Goal: Communication & Community: Share content

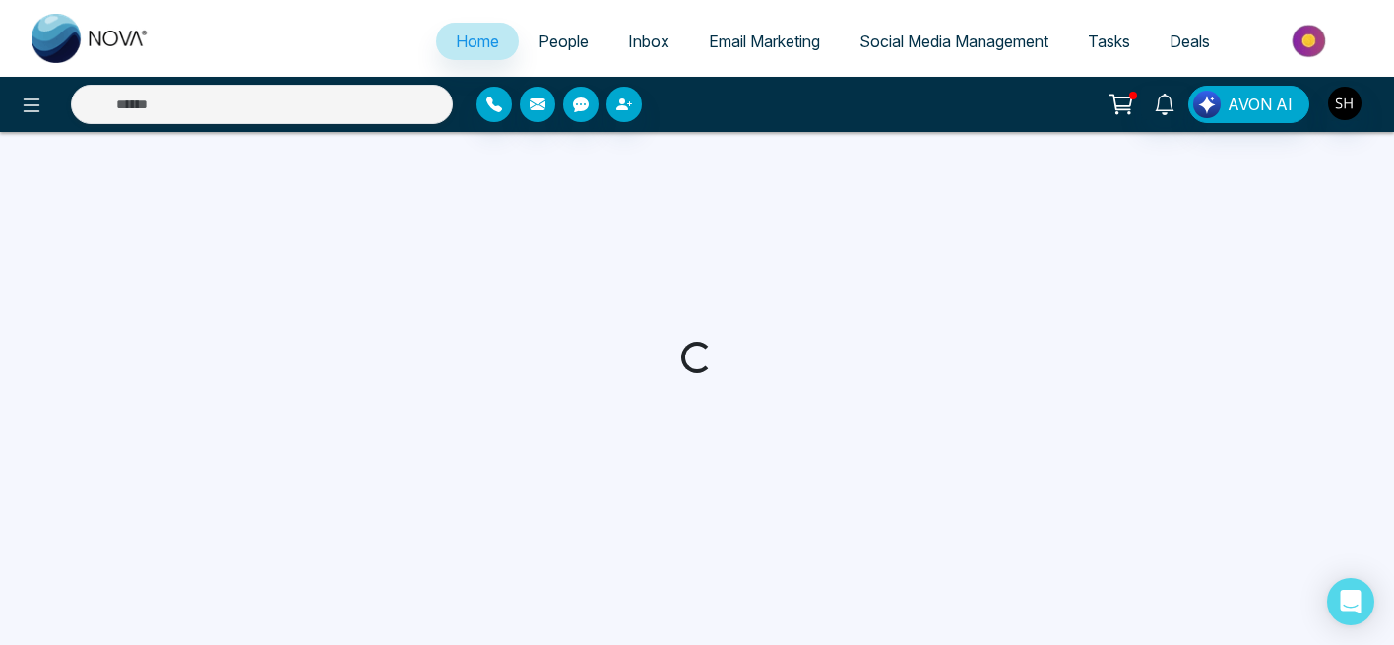
select select "*"
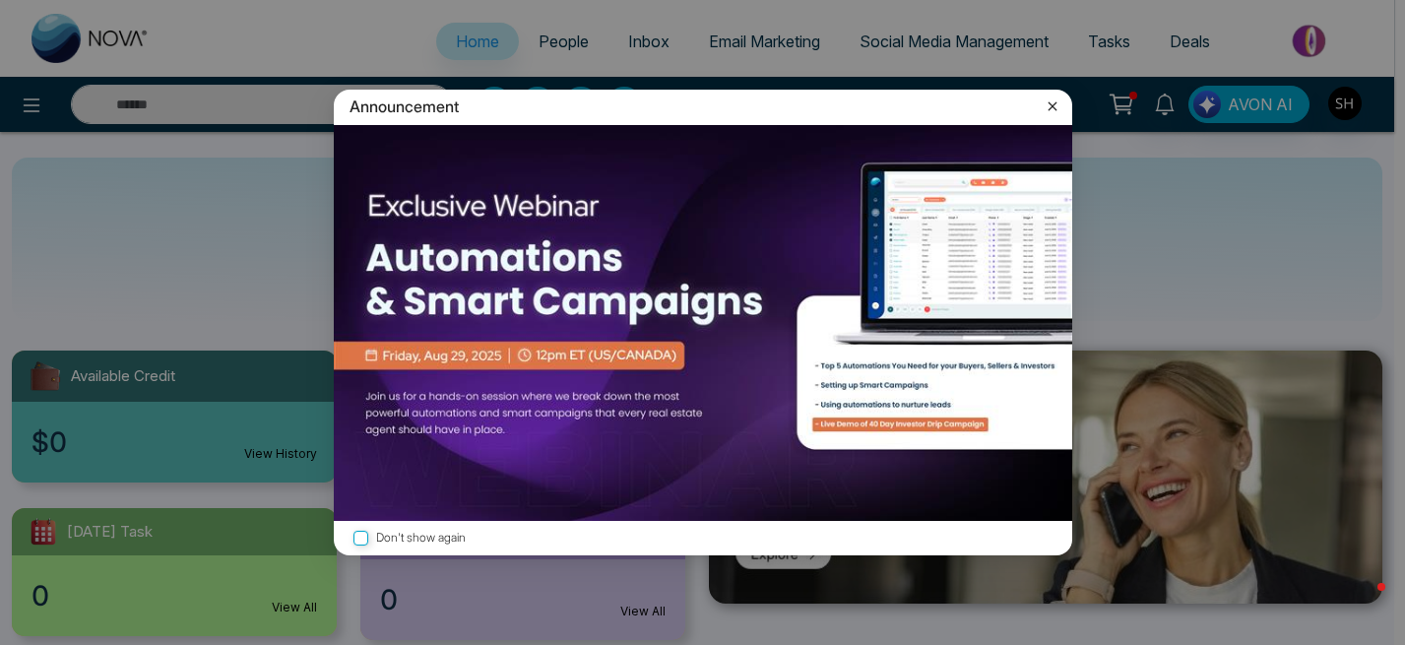
click at [1058, 103] on icon at bounding box center [1053, 107] width 20 height 20
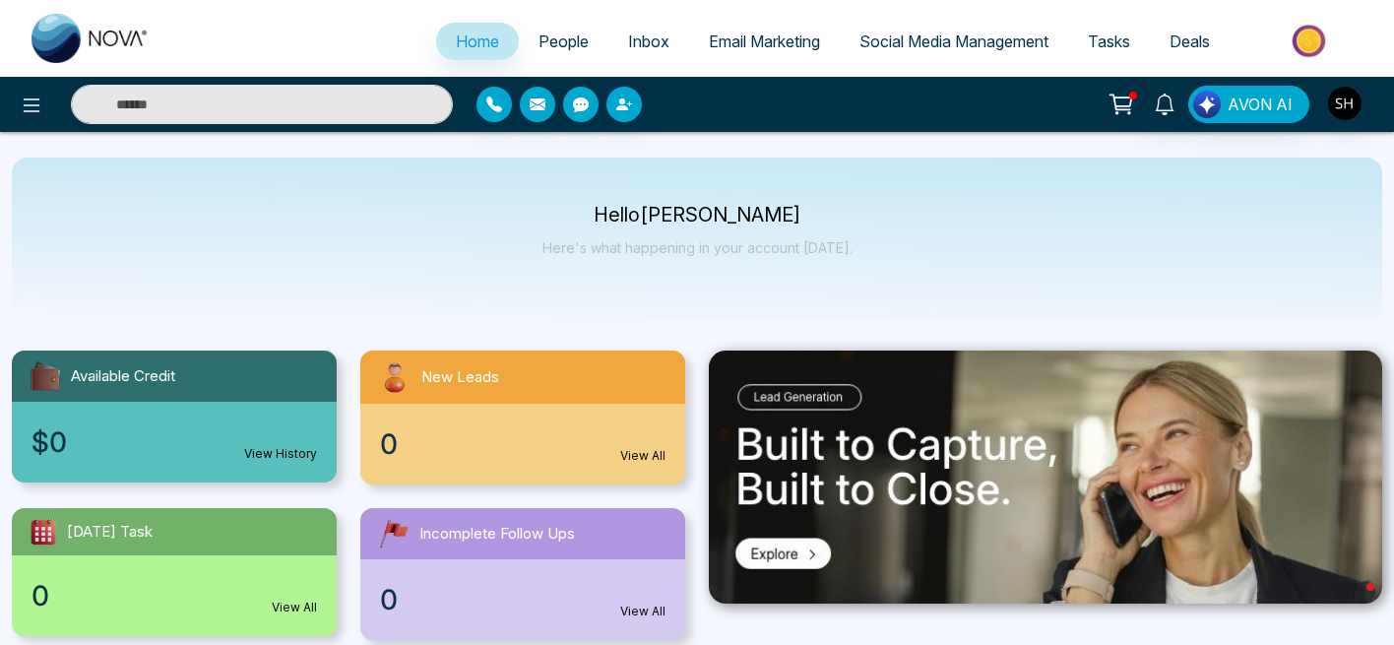
click at [923, 32] on span "Social Media Management" at bounding box center [954, 42] width 189 height 20
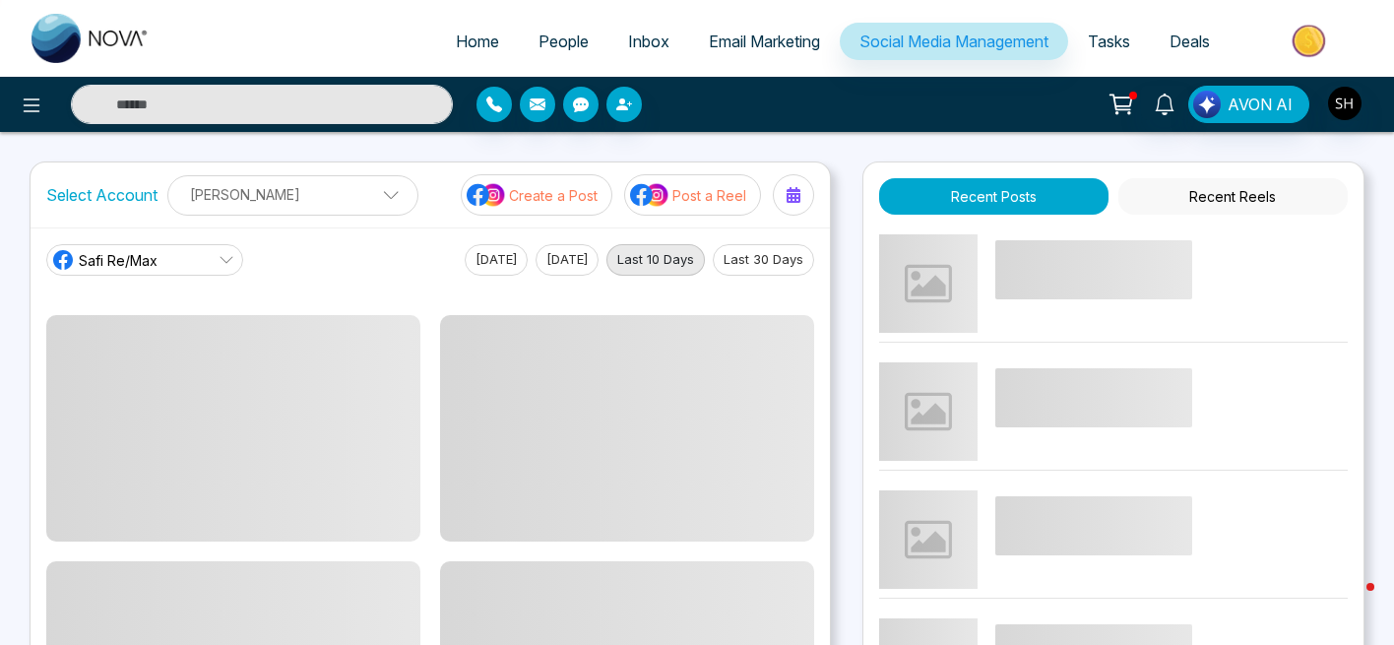
click at [696, 191] on p "Post a Reel" at bounding box center [710, 195] width 74 height 21
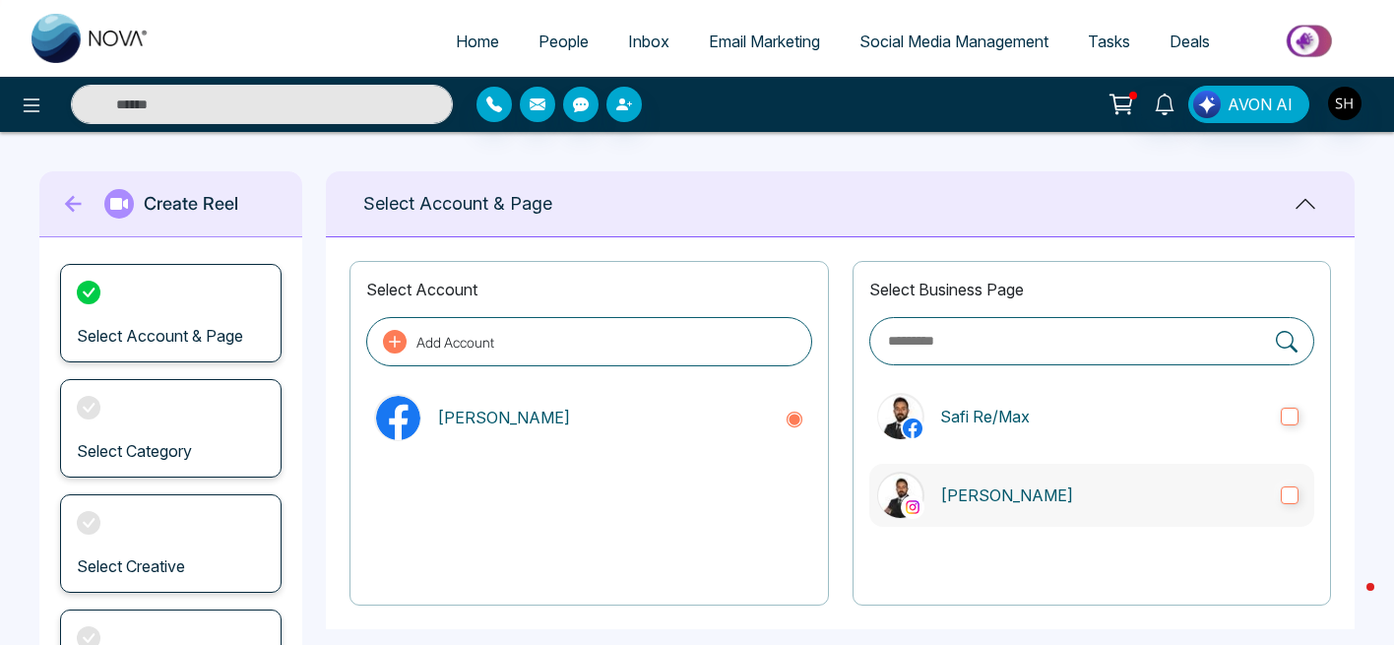
click at [1291, 484] on label "[PERSON_NAME]" at bounding box center [1092, 495] width 445 height 63
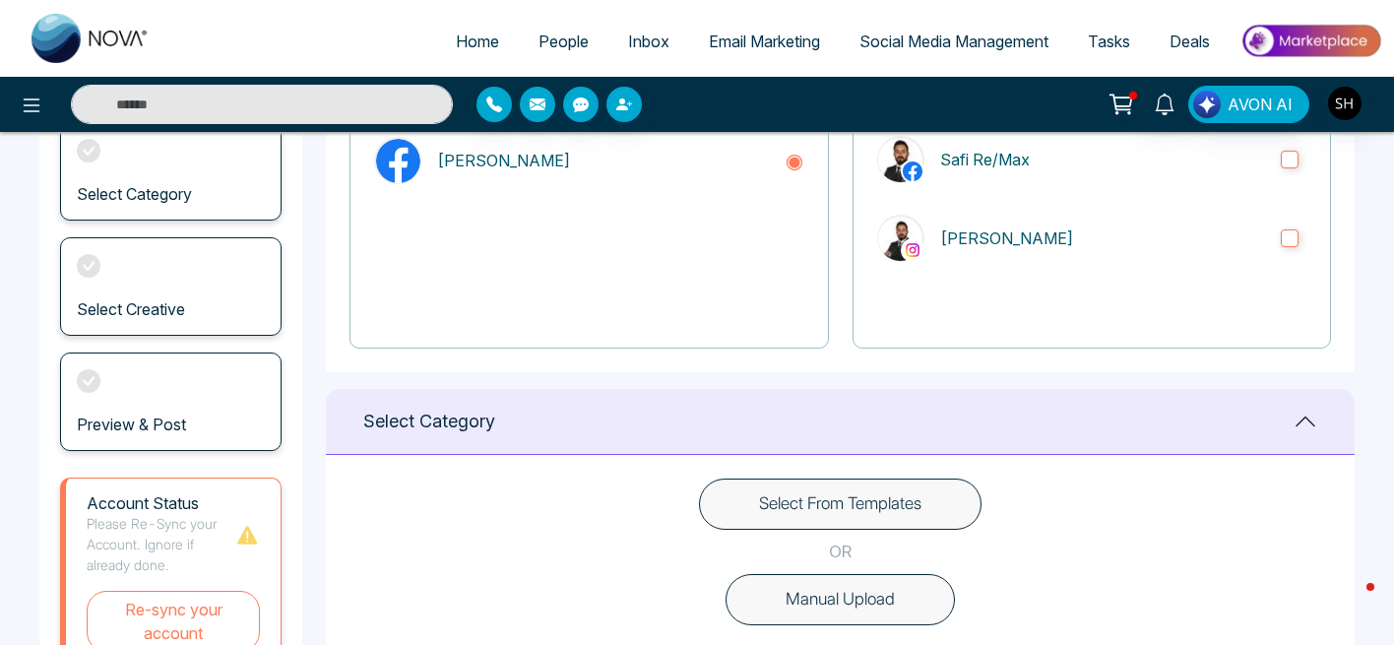
scroll to position [255, 0]
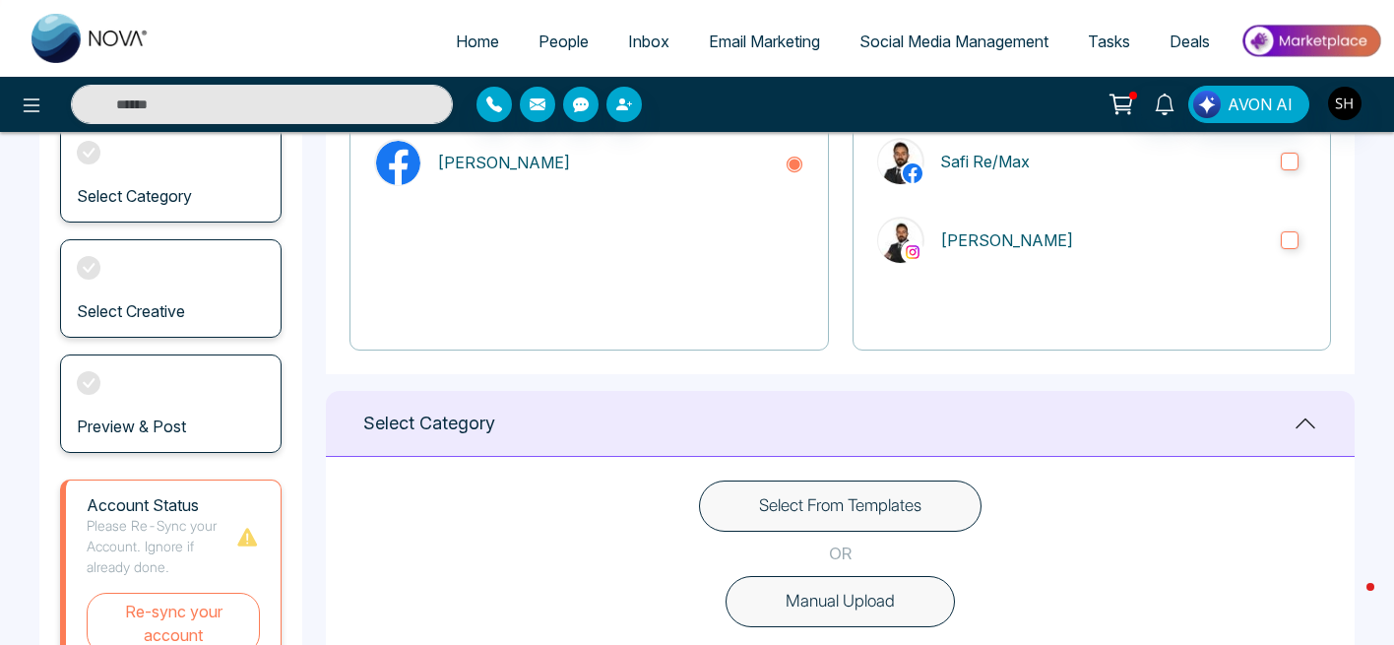
click at [862, 514] on button "Select From Templates" at bounding box center [840, 506] width 283 height 51
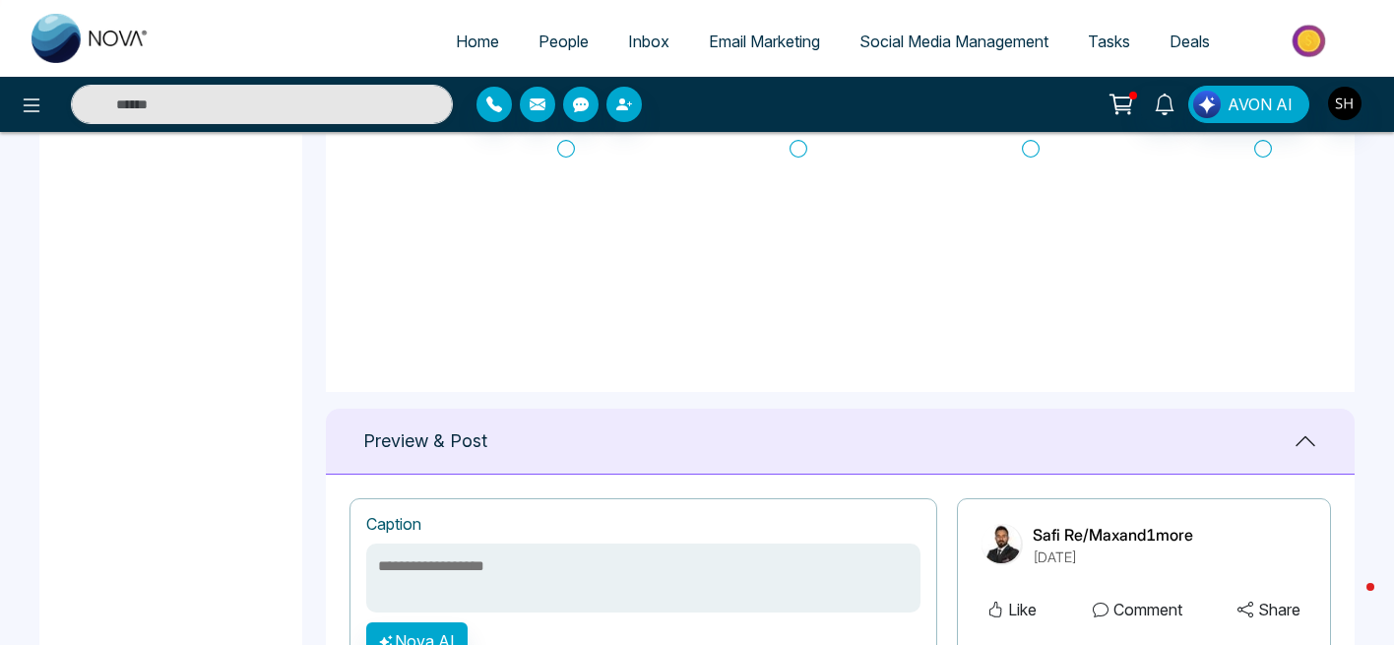
scroll to position [316, 0]
click at [568, 146] on icon at bounding box center [566, 146] width 18 height 20
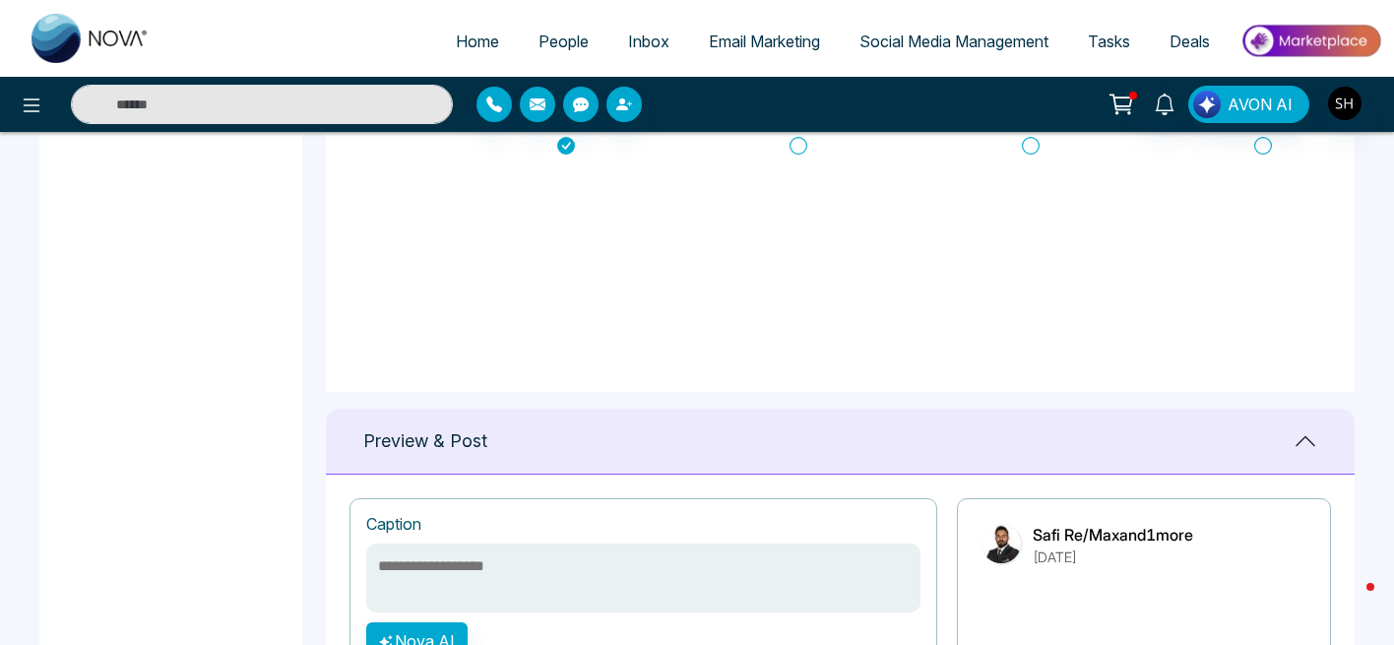
type textarea "**********"
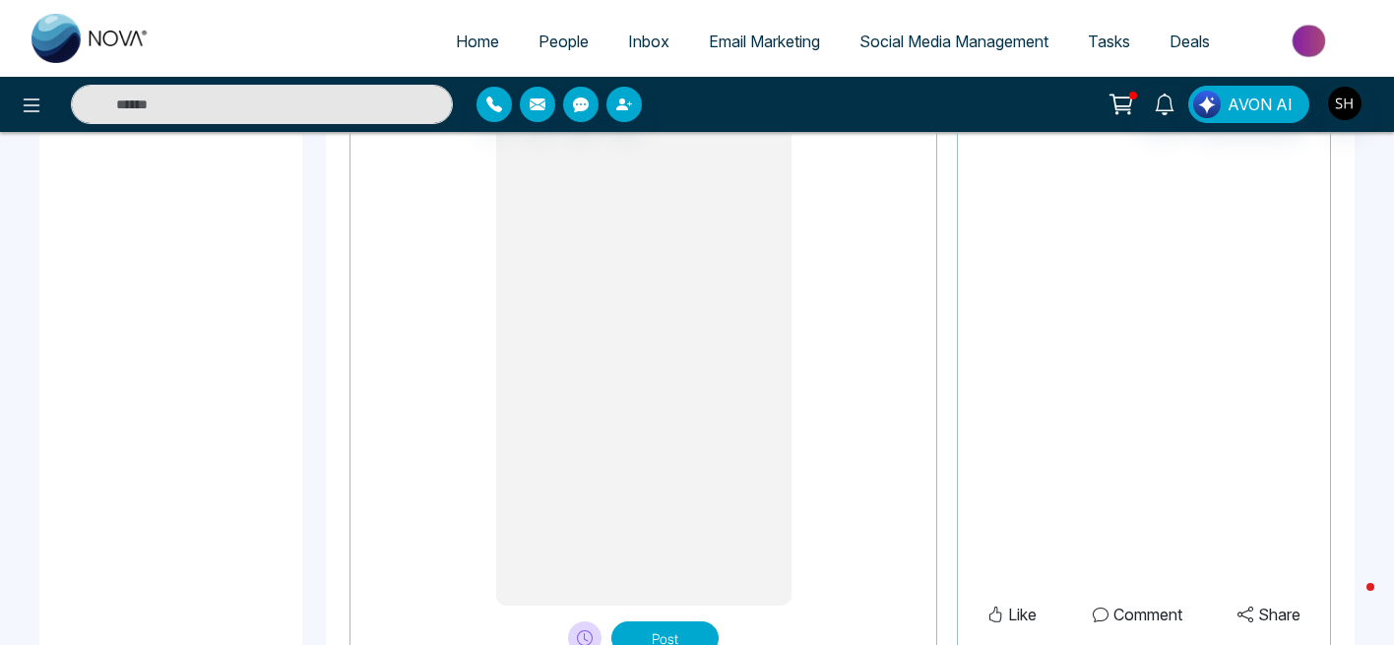
scroll to position [1652, 0]
click at [694, 633] on button "Post" at bounding box center [665, 631] width 107 height 33
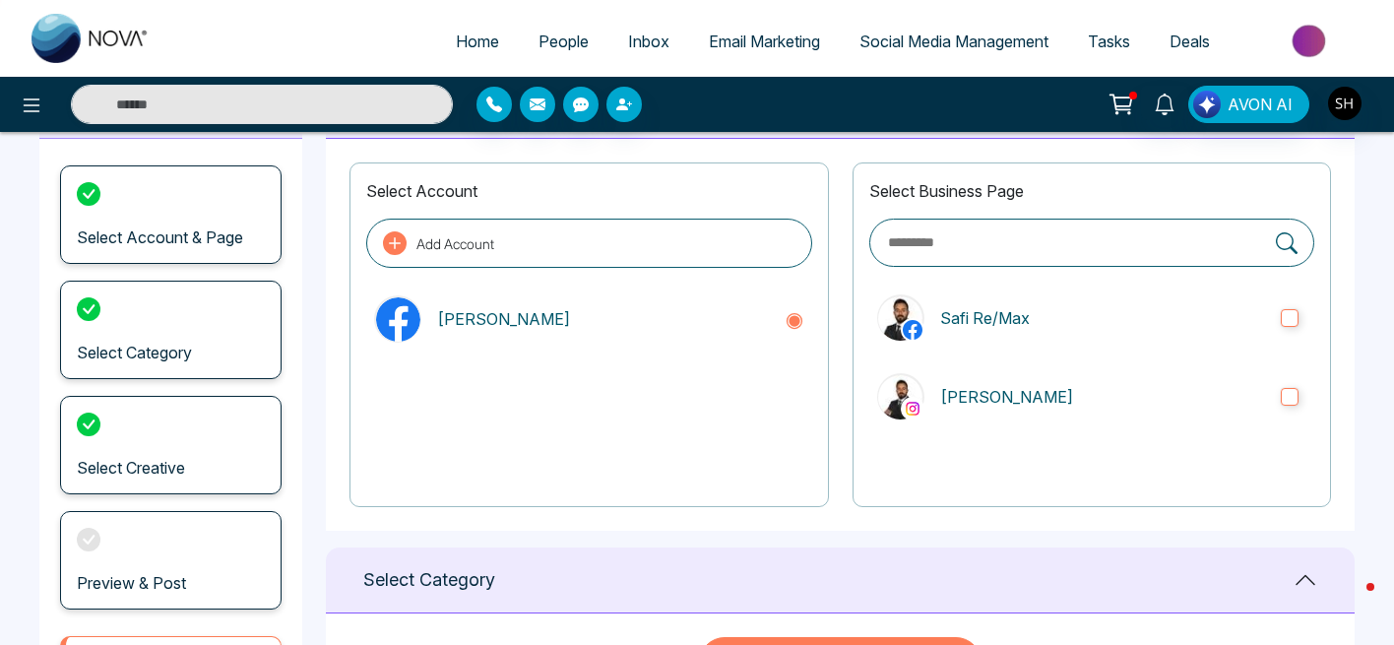
scroll to position [0, 0]
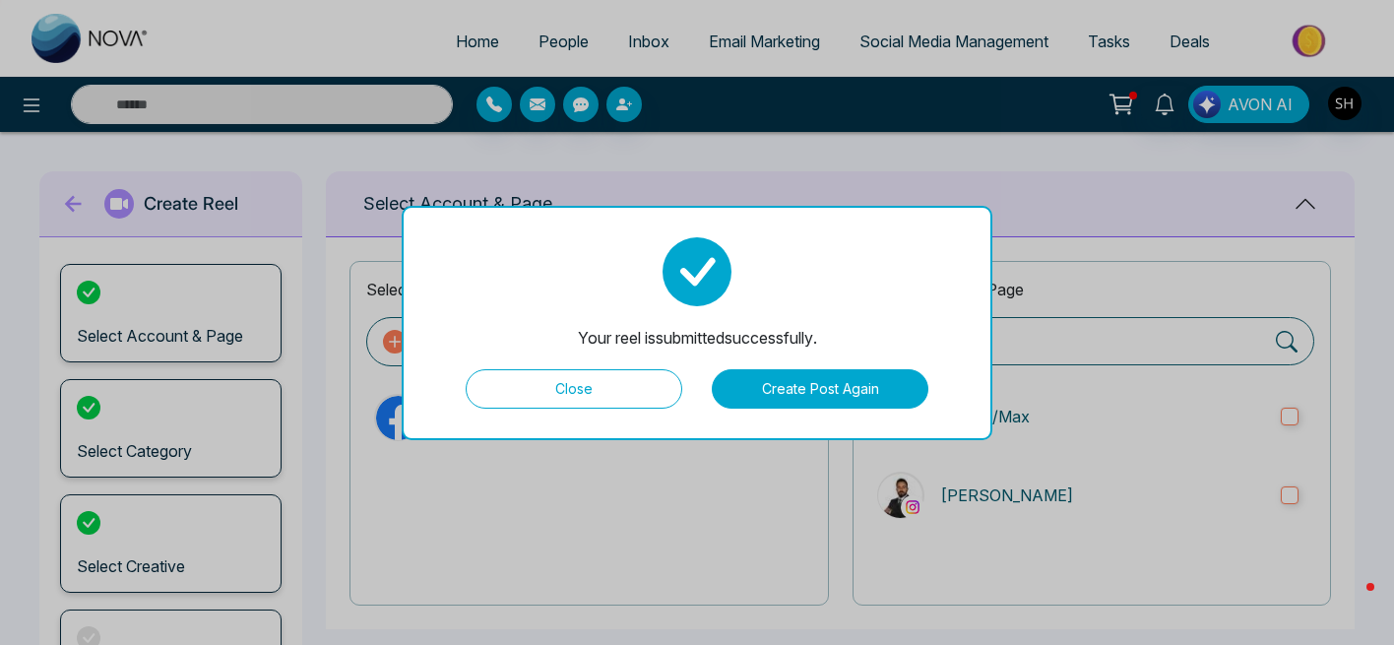
click at [603, 394] on button "Close" at bounding box center [574, 388] width 217 height 39
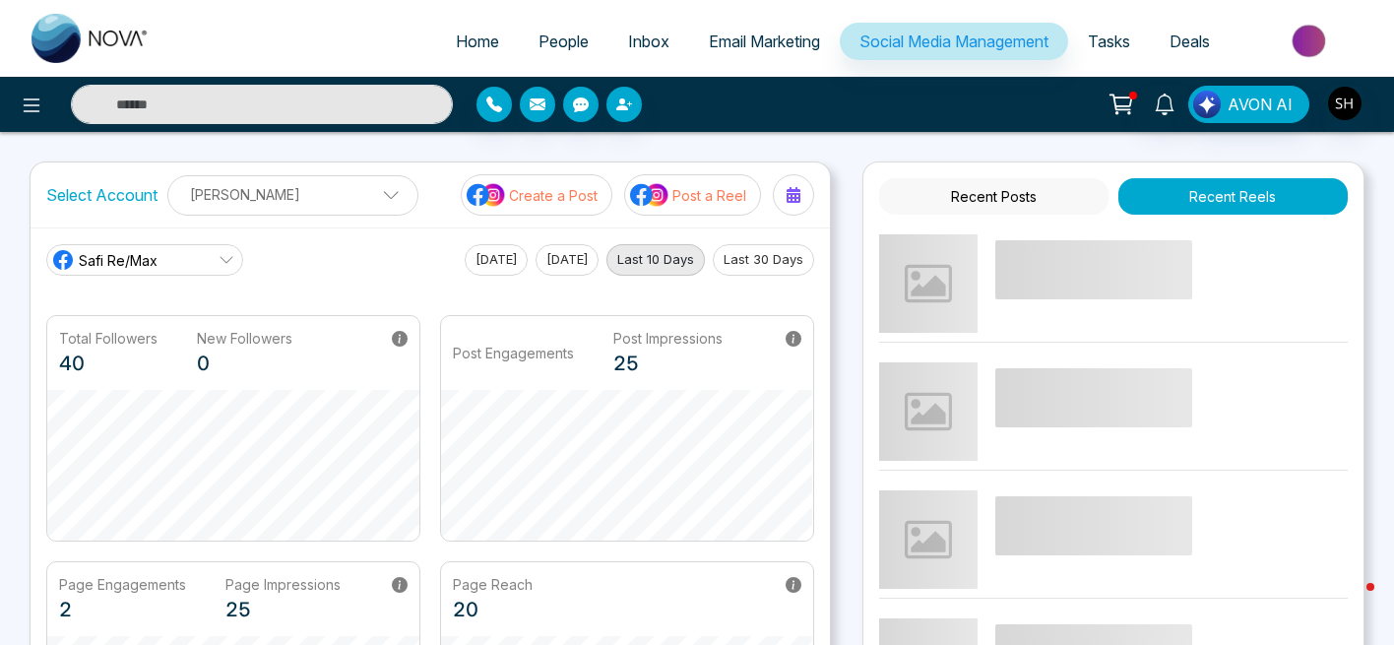
click at [545, 187] on p "Create a Post" at bounding box center [553, 195] width 89 height 21
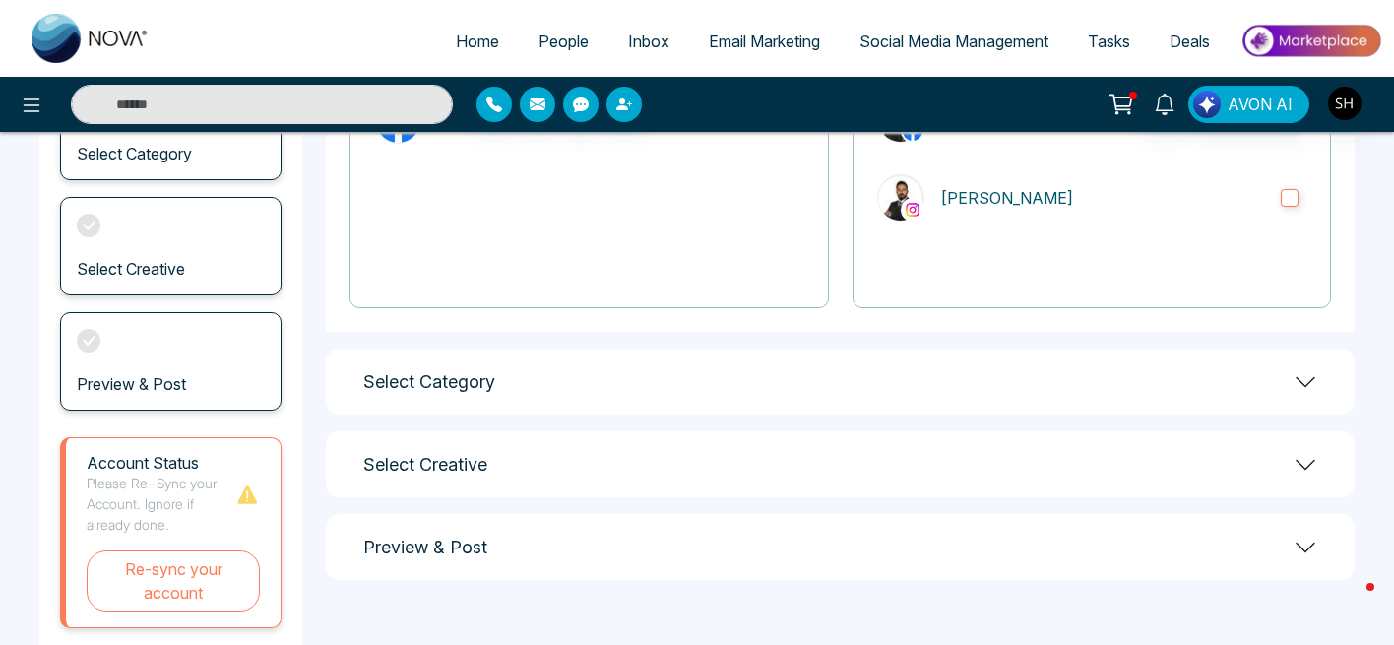
scroll to position [349, 0]
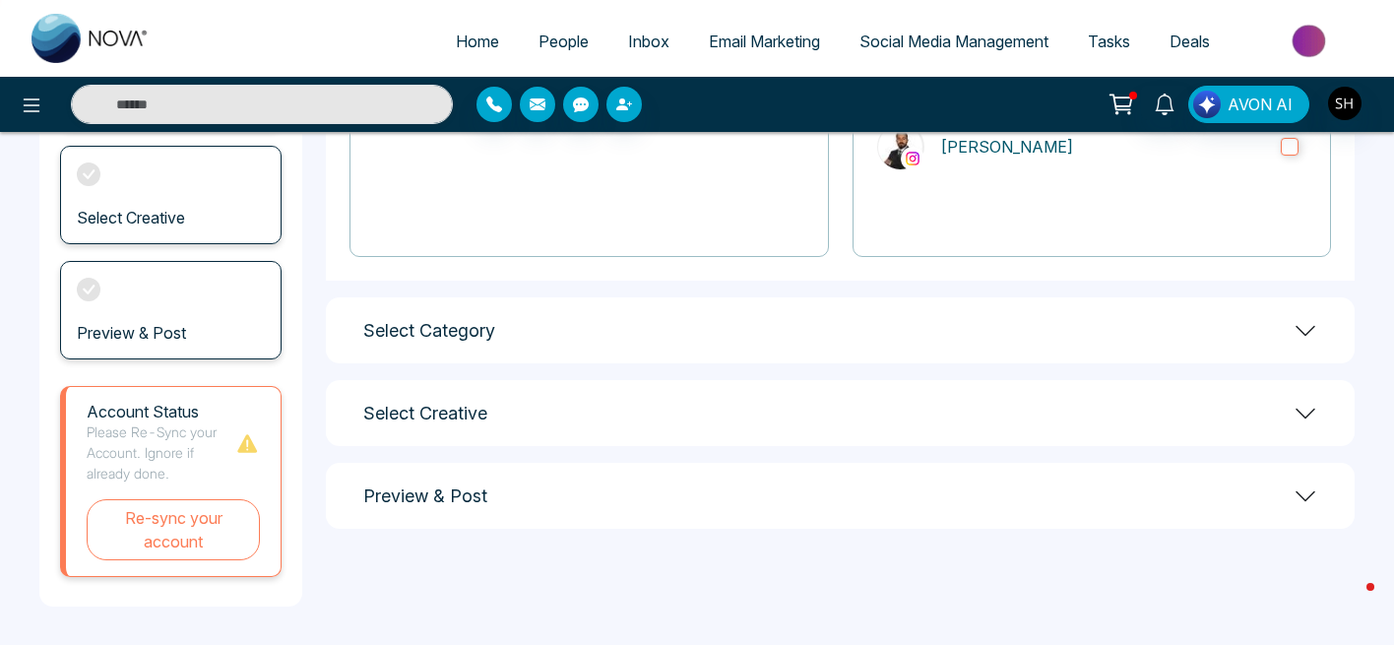
click at [463, 337] on h1 "Select Category" at bounding box center [429, 331] width 132 height 22
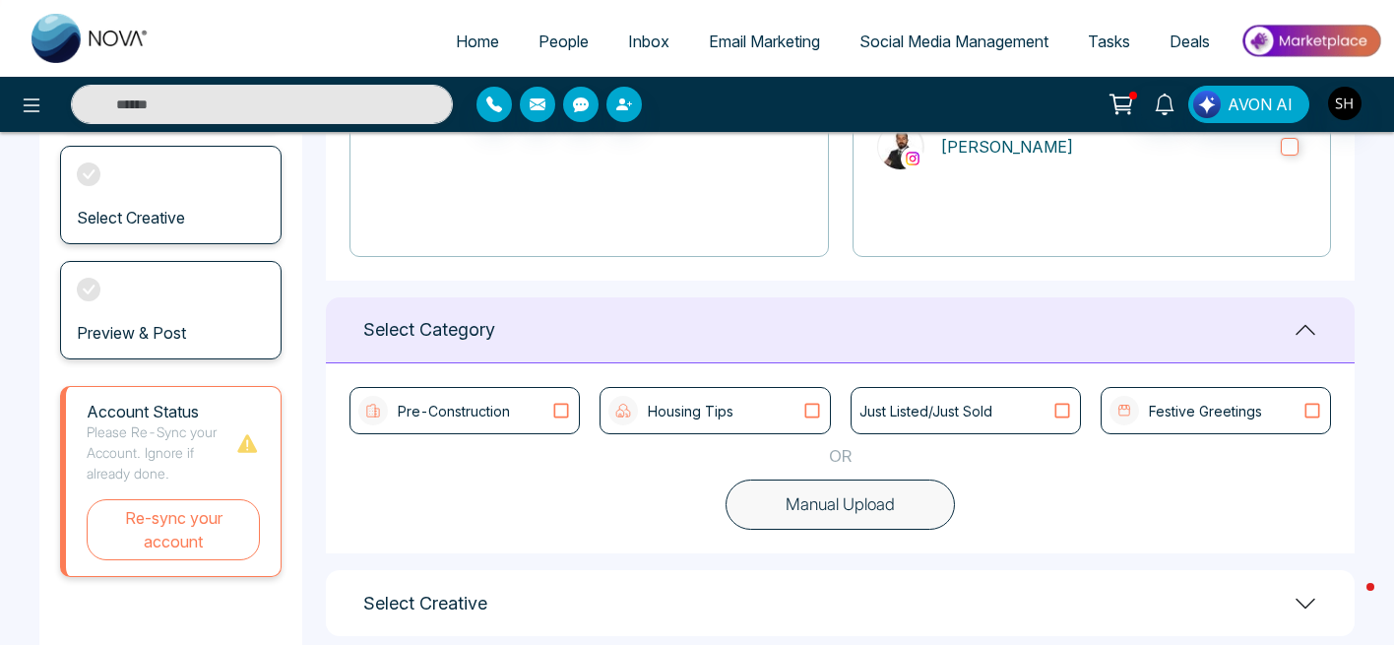
click at [817, 408] on icon at bounding box center [813, 411] width 26 height 20
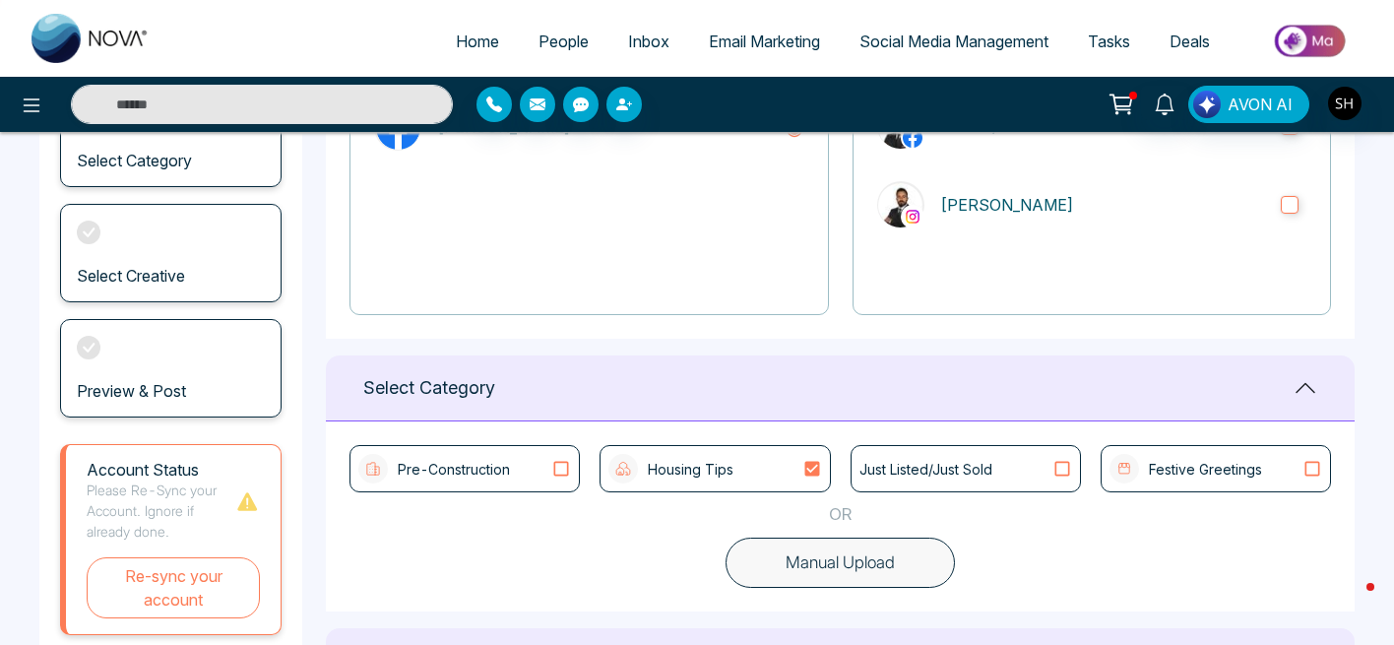
scroll to position [291, 0]
click at [560, 466] on icon at bounding box center [562, 468] width 26 height 20
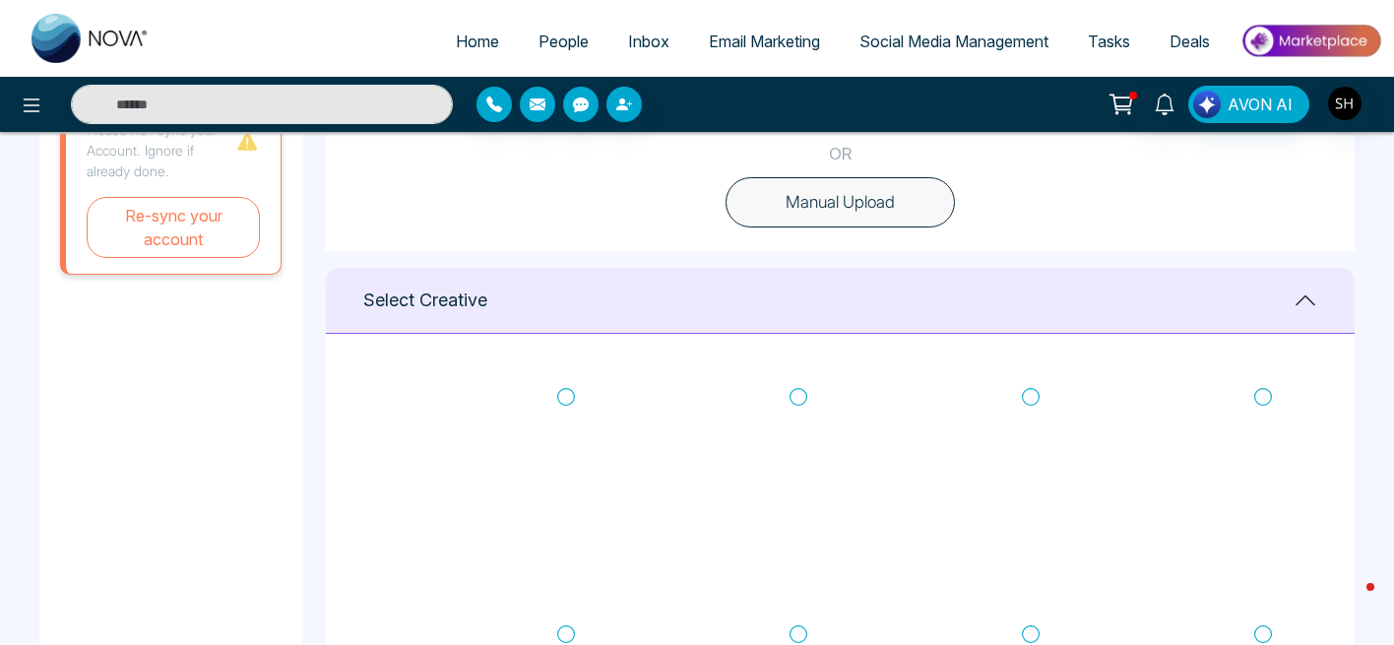
scroll to position [694, 0]
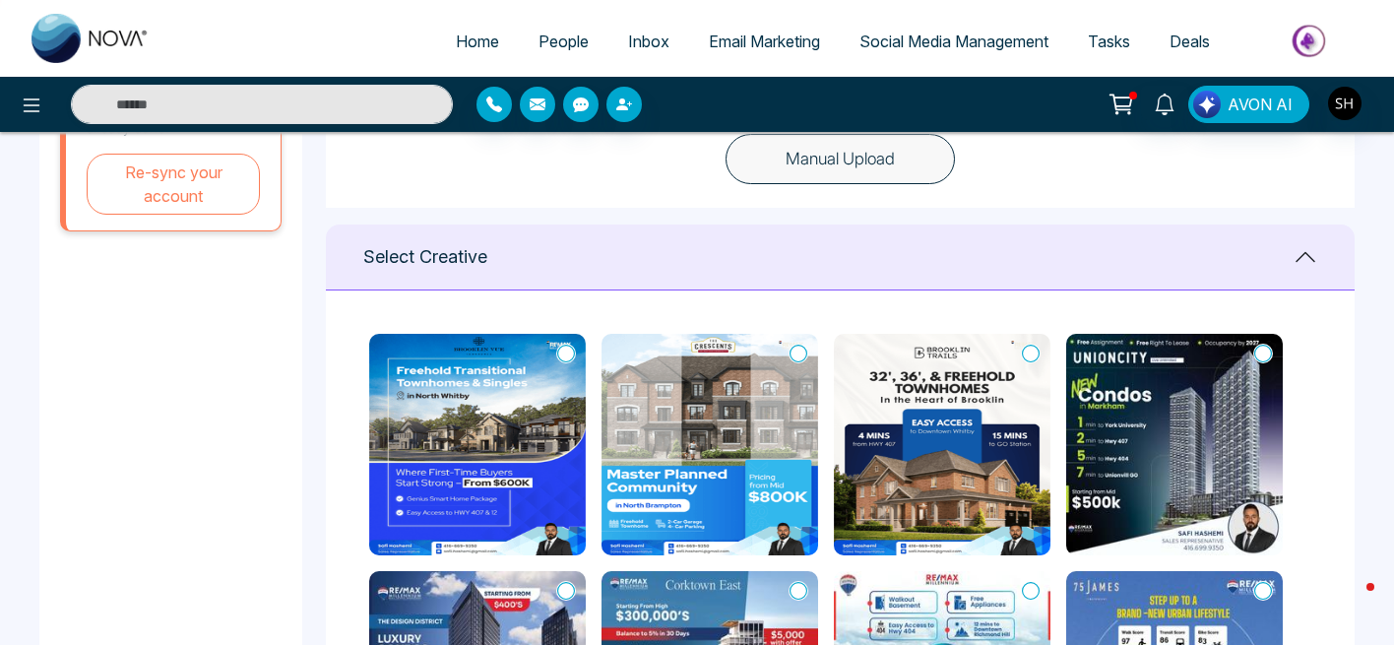
click at [485, 406] on img at bounding box center [477, 445] width 217 height 222
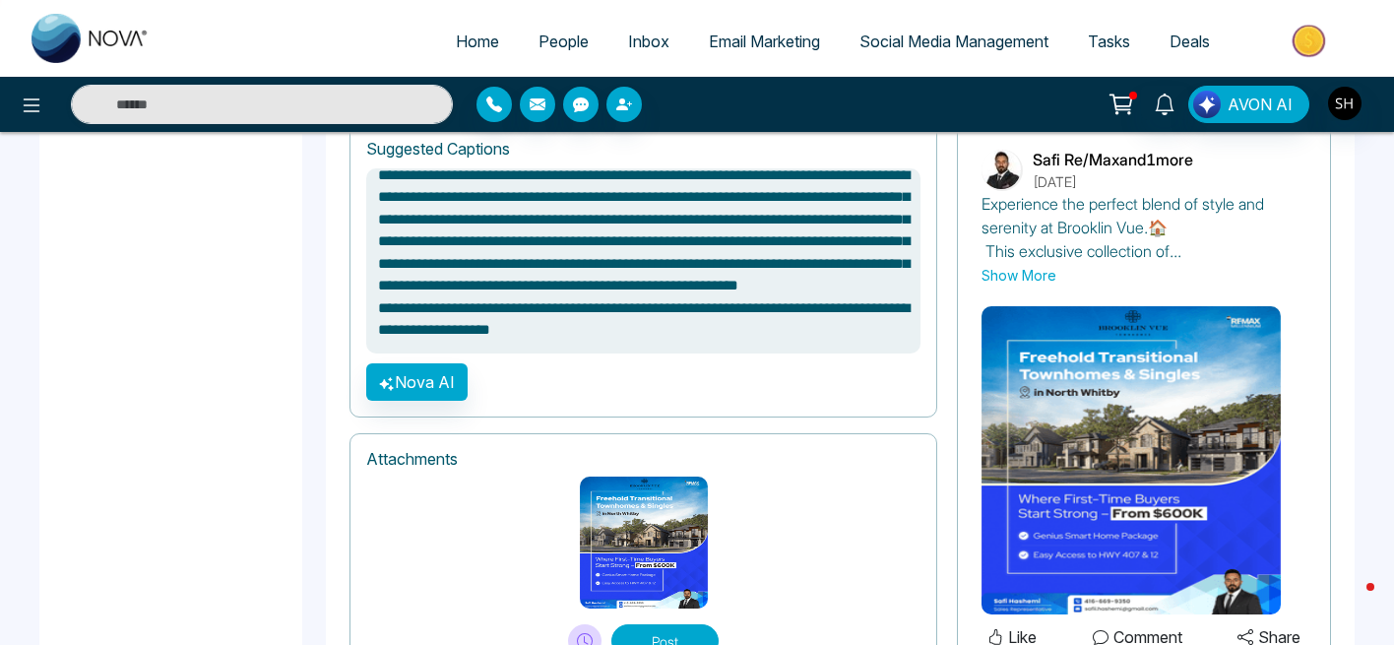
scroll to position [1453, 0]
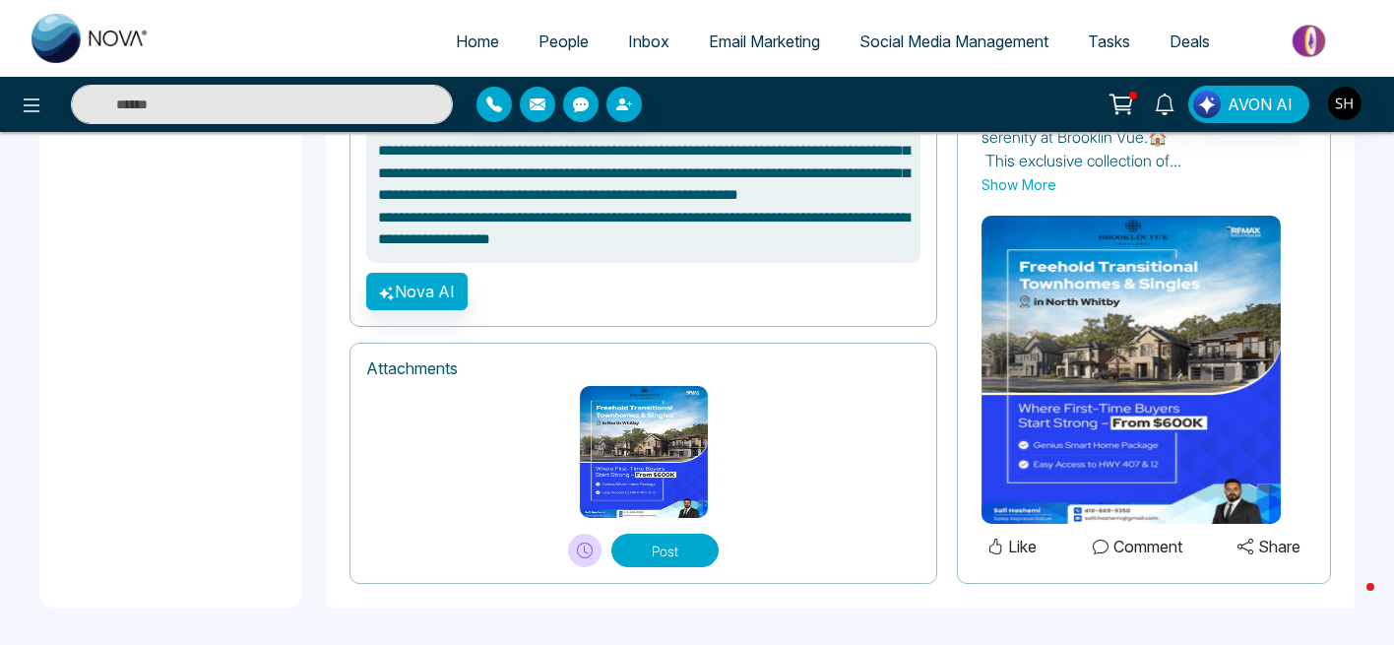
click at [664, 553] on button "Post" at bounding box center [665, 550] width 107 height 33
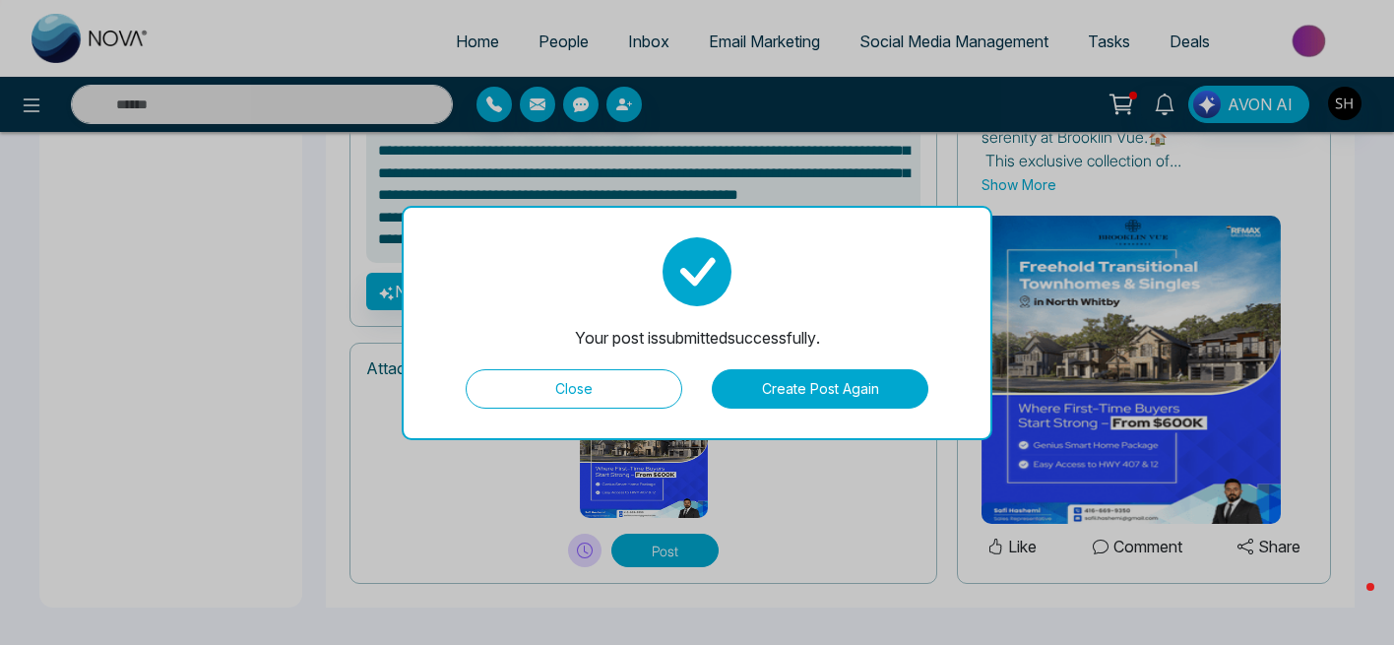
type textarea "**********"
click at [585, 387] on button "Close" at bounding box center [574, 388] width 217 height 39
